Goal: Task Accomplishment & Management: Manage account settings

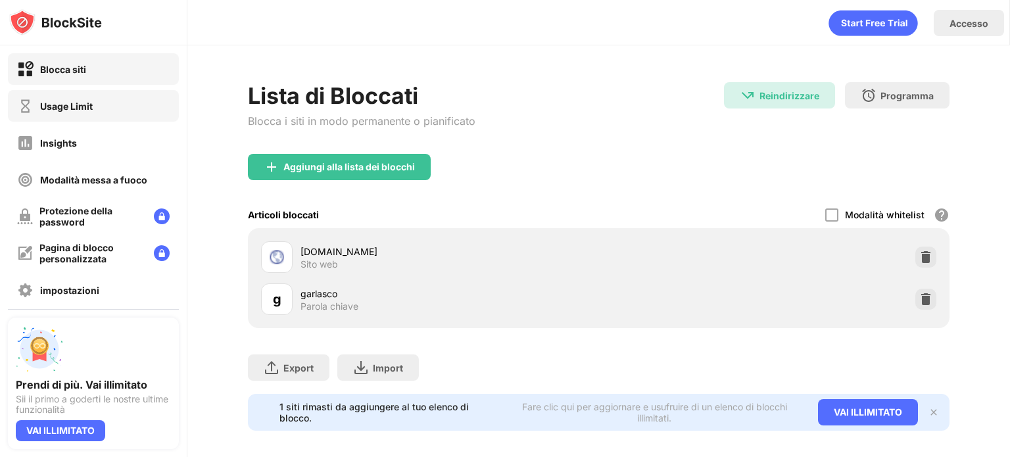
click at [145, 105] on div "Usage Limit" at bounding box center [93, 106] width 171 height 32
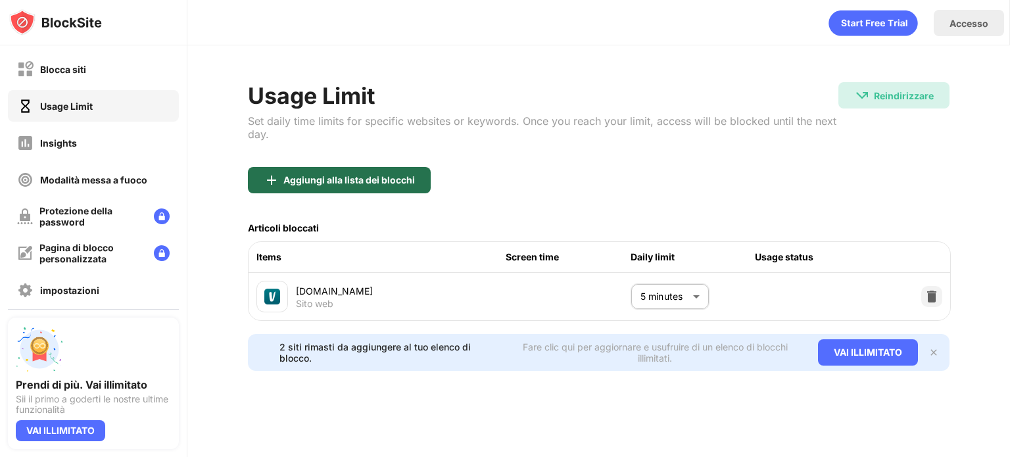
click at [408, 177] on div "Aggiungi alla lista dei blocchi" at bounding box center [349, 180] width 132 height 11
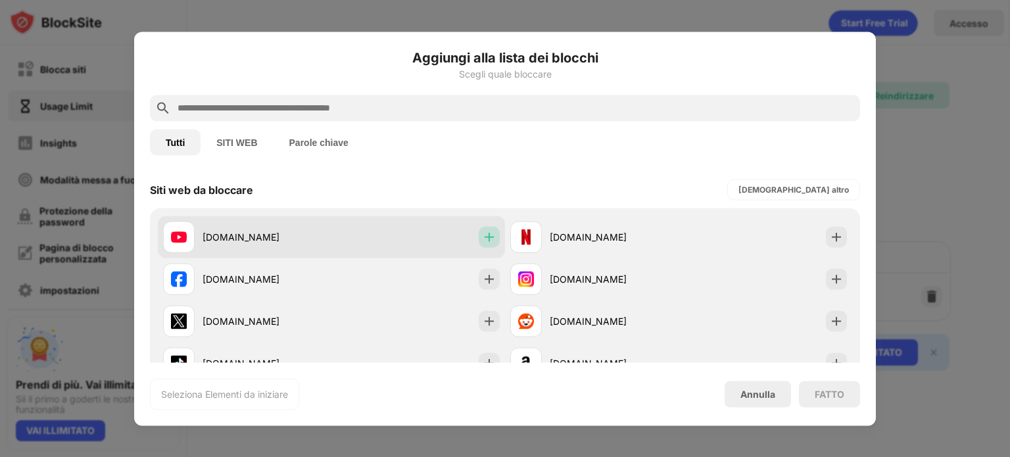
click at [484, 236] on img at bounding box center [489, 236] width 13 height 13
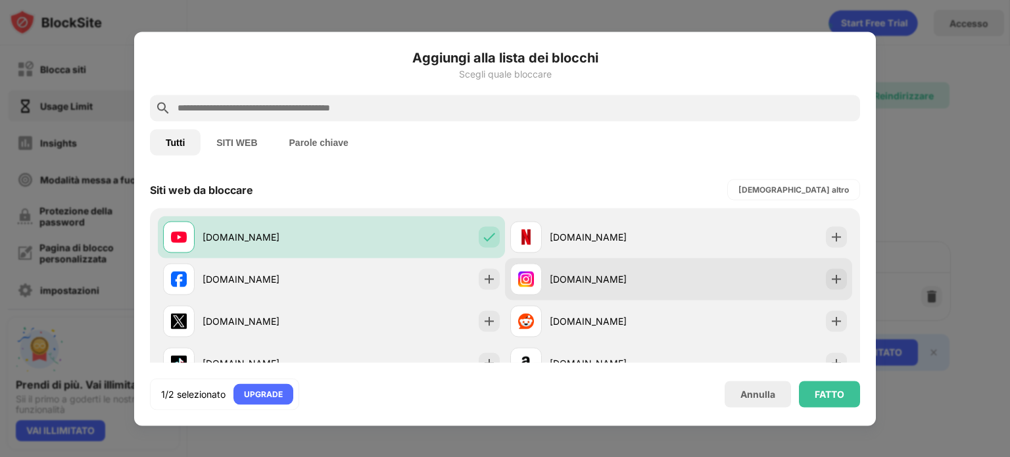
click at [799, 281] on div "[DOMAIN_NAME]" at bounding box center [678, 279] width 347 height 42
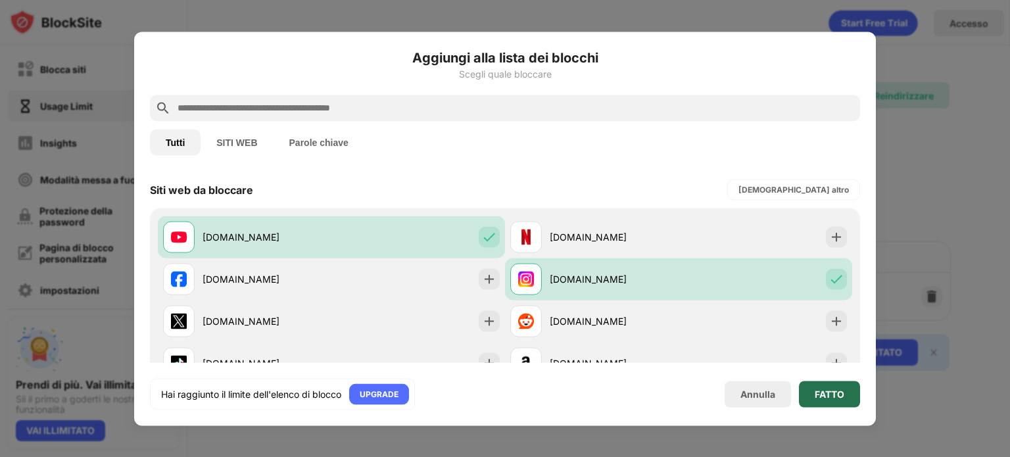
click at [838, 395] on div "FATTO" at bounding box center [830, 394] width 30 height 11
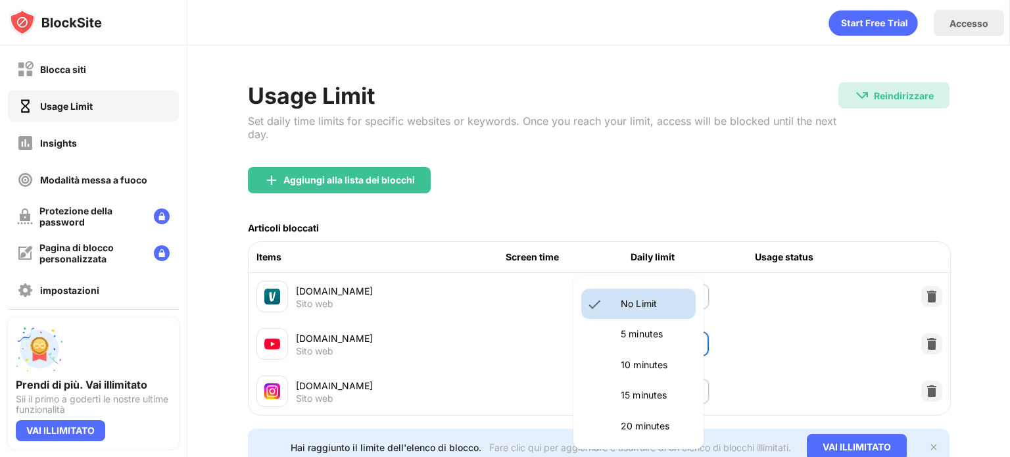
click at [697, 341] on body "Blocca siti Usage Limit Insights Modalità messa a fuoco Protezione della passwo…" at bounding box center [505, 228] width 1010 height 457
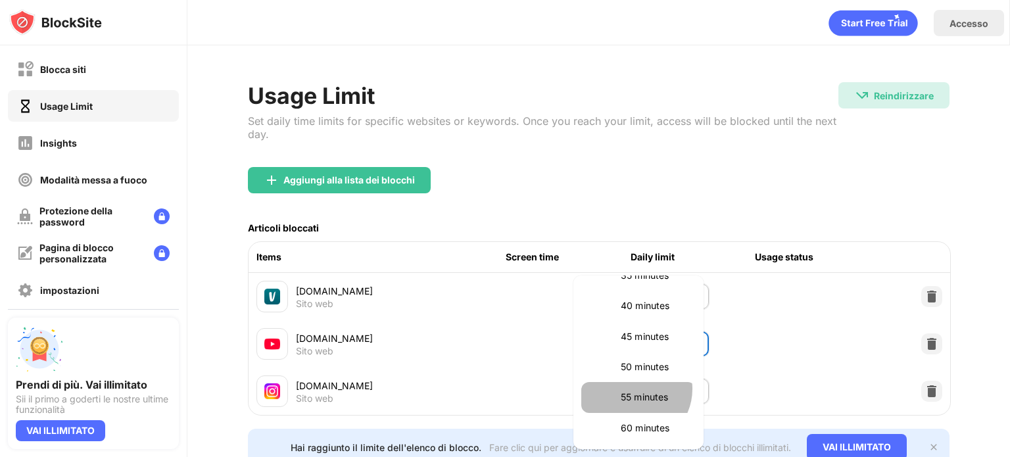
click at [634, 389] on li "55 minutes" at bounding box center [638, 397] width 114 height 30
type input "**"
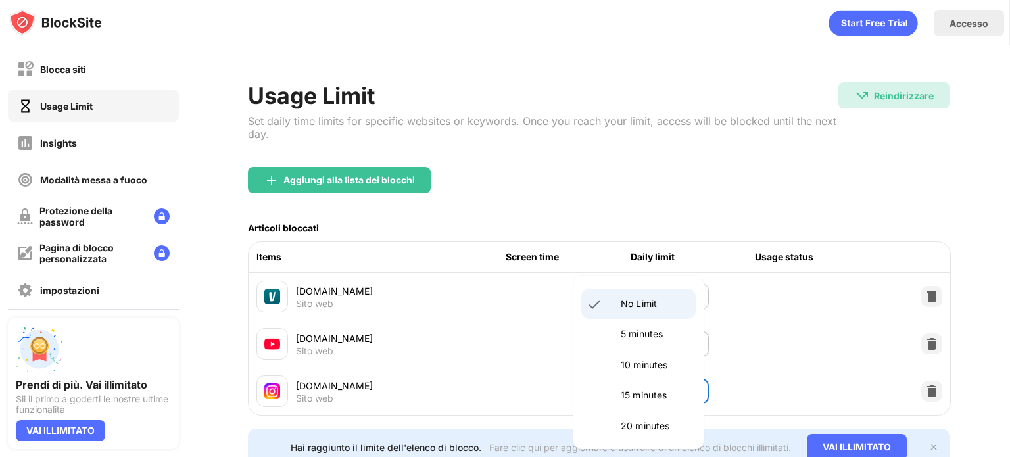
click at [634, 389] on body "Blocca siti Usage Limit Insights Modalità messa a fuoco Protezione della passwo…" at bounding box center [505, 228] width 1010 height 457
click at [649, 322] on li "5 minutes" at bounding box center [638, 334] width 114 height 30
type input "*"
